Goal: Information Seeking & Learning: Learn about a topic

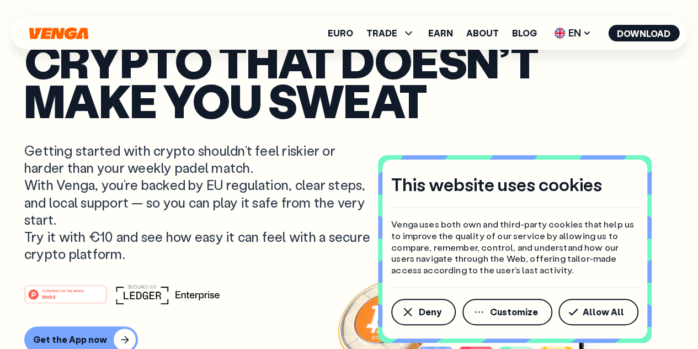
scroll to position [174, 0]
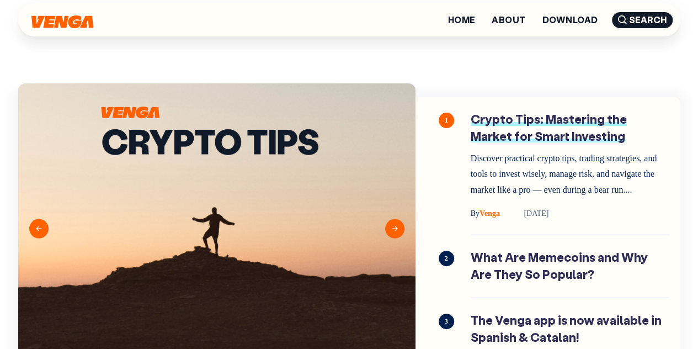
scroll to position [83, 0]
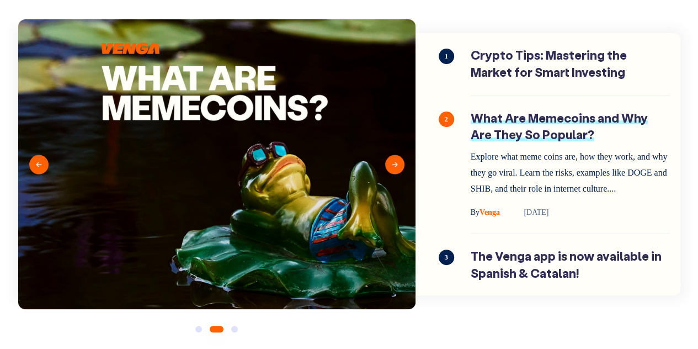
click at [516, 129] on link "What Are Memecoins and Why Are They So Popular?" at bounding box center [569, 164] width 199 height 109
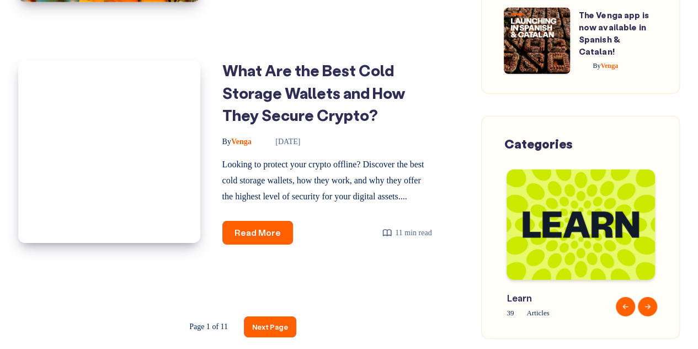
scroll to position [1775, 0]
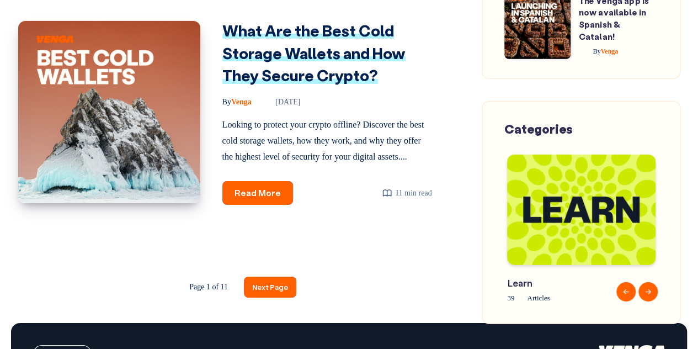
click at [331, 72] on link "What Are the Best Cold Storage Wallets and How They Secure Crypto?" at bounding box center [313, 52] width 183 height 65
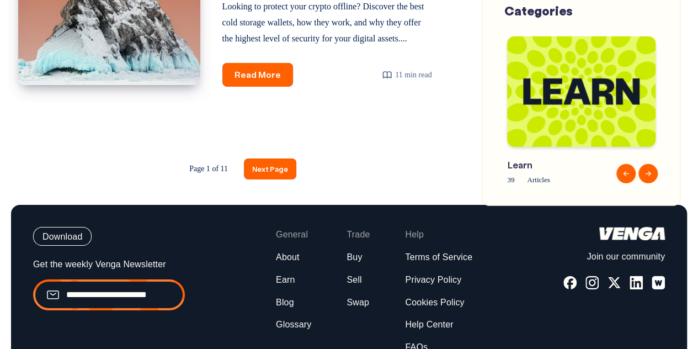
scroll to position [1894, 0]
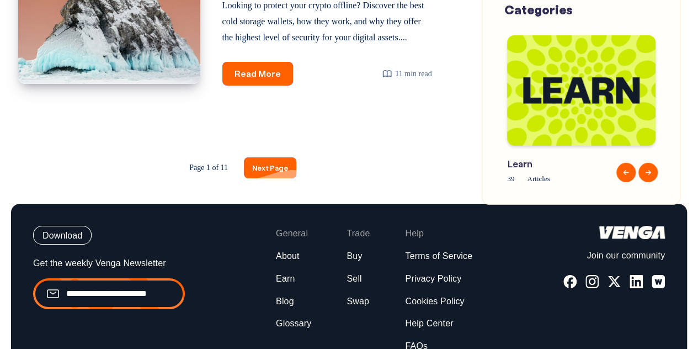
click at [265, 178] on link "Next Page" at bounding box center [270, 167] width 52 height 20
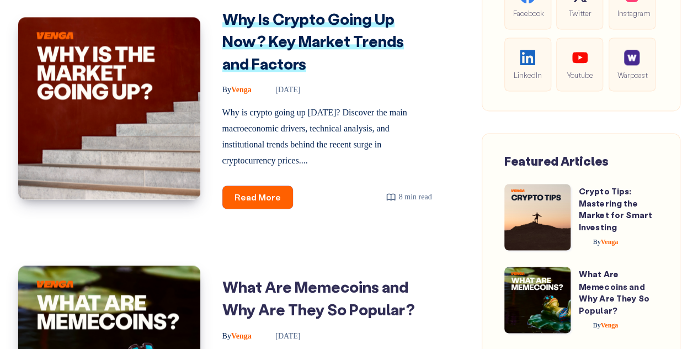
click at [273, 55] on link "Why Is Crypto Going Up Now? Key Market Trends and Factors" at bounding box center [312, 41] width 181 height 65
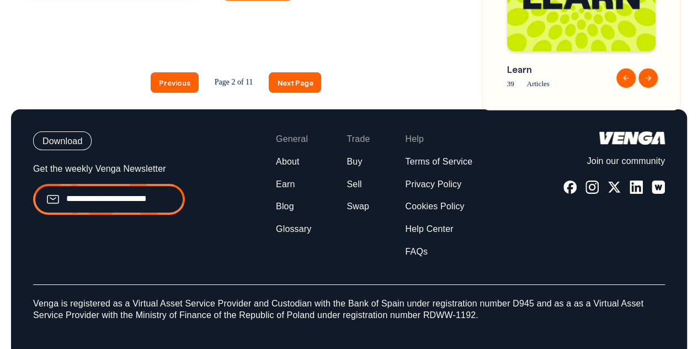
scroll to position [1958, 0]
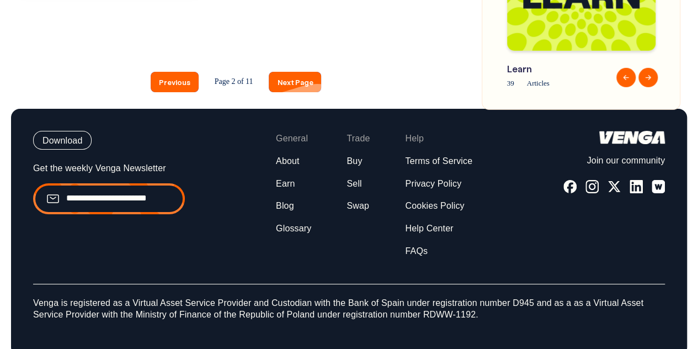
click at [299, 87] on link "Next Page" at bounding box center [295, 82] width 52 height 20
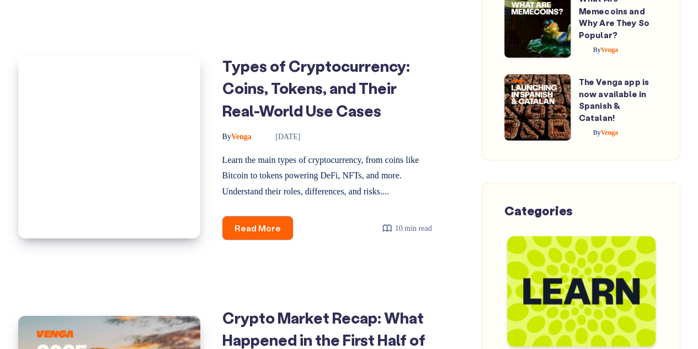
scroll to position [1037, 0]
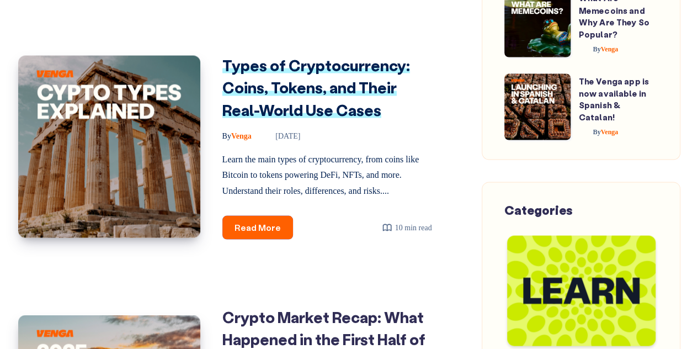
click at [338, 79] on link "Types of Cryptocurrency: Coins, Tokens, and Their Real-World Use Cases" at bounding box center [316, 87] width 188 height 65
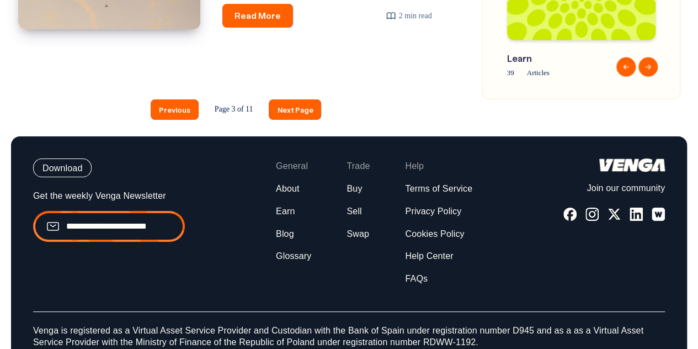
scroll to position [2039, 0]
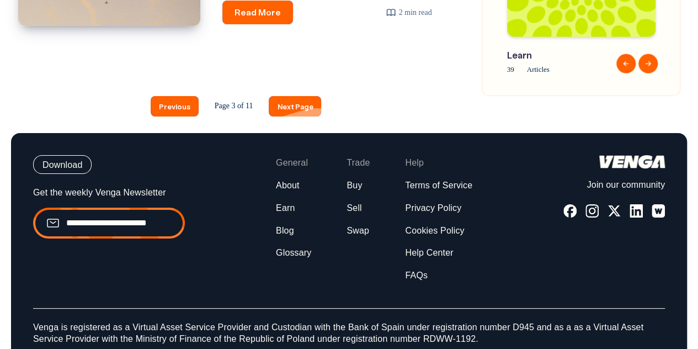
click at [289, 96] on link "Next Page" at bounding box center [295, 106] width 52 height 20
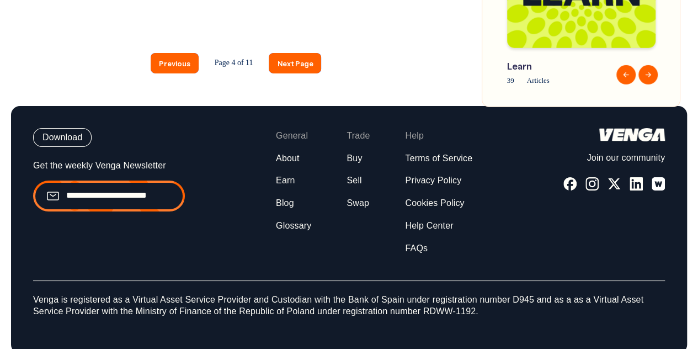
scroll to position [1942, 0]
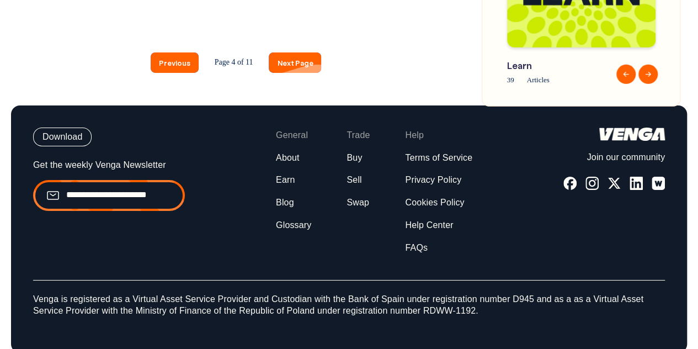
click at [307, 73] on link "Next Page" at bounding box center [295, 62] width 52 height 20
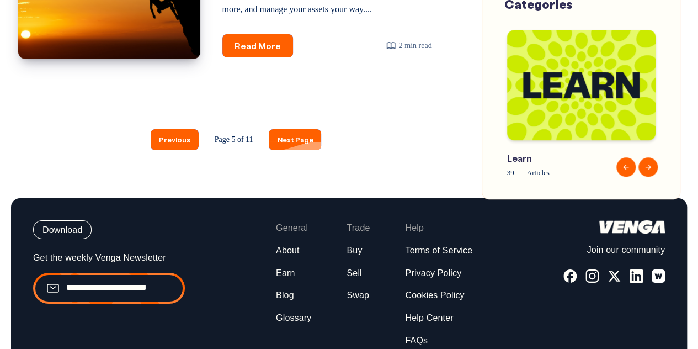
scroll to position [1891, 0]
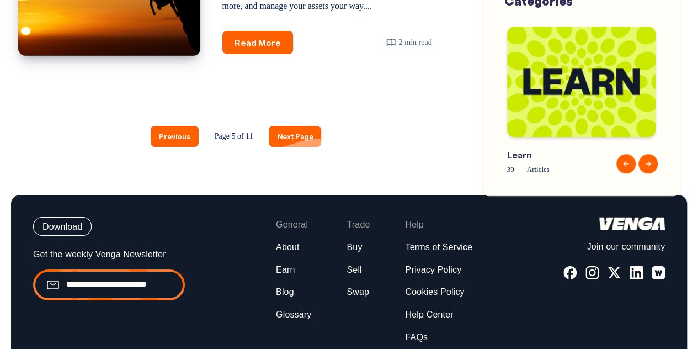
click at [292, 146] on link "Next Page" at bounding box center [295, 136] width 52 height 20
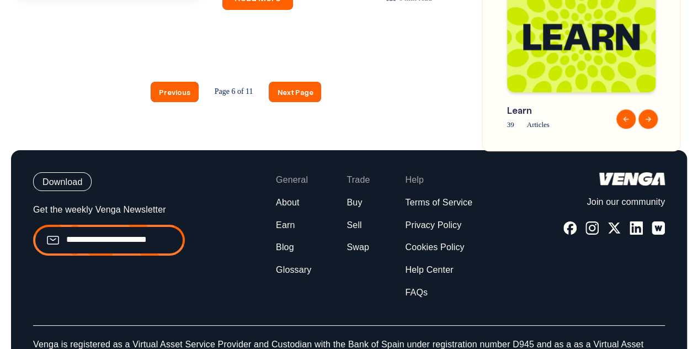
scroll to position [1974, 0]
